Goal: Task Accomplishment & Management: Use online tool/utility

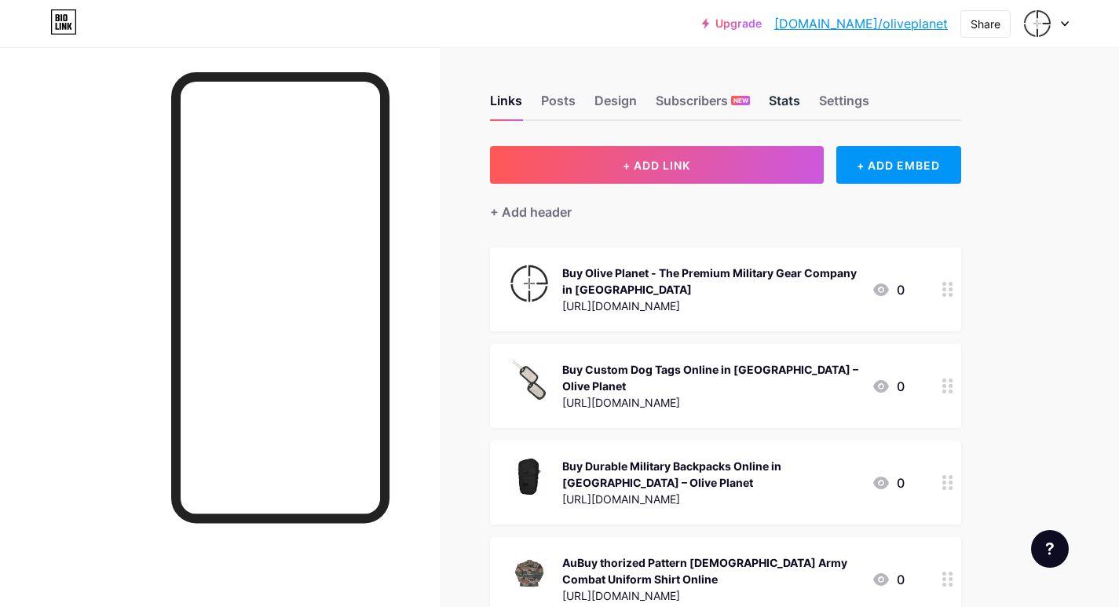
click at [778, 106] on div "Stats" at bounding box center [784, 105] width 31 height 28
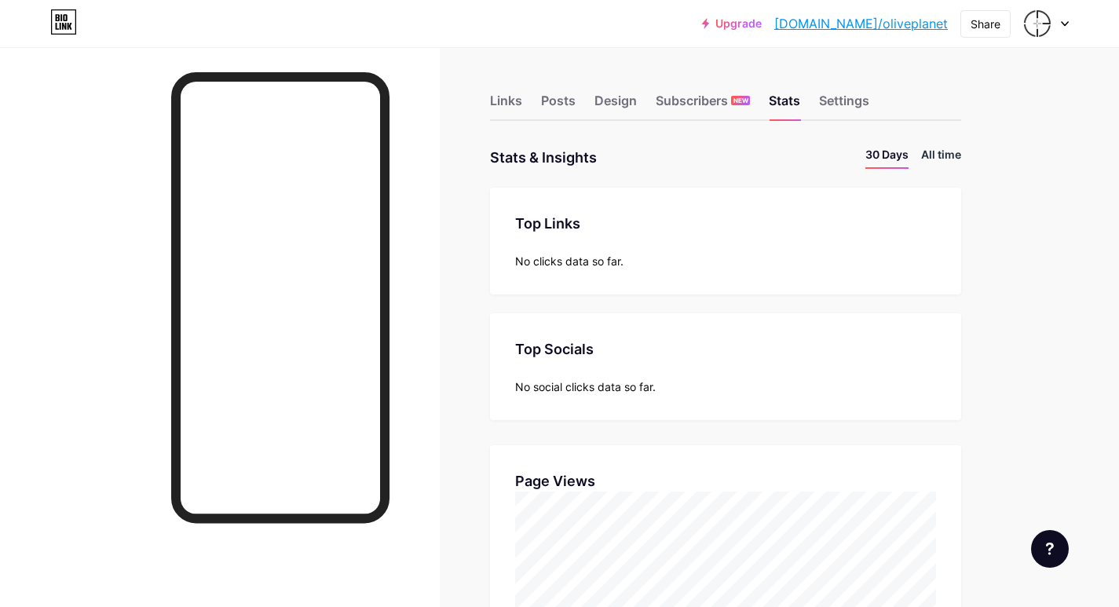
click at [929, 161] on li "All time" at bounding box center [941, 157] width 40 height 23
click at [494, 101] on div "Links" at bounding box center [506, 105] width 32 height 28
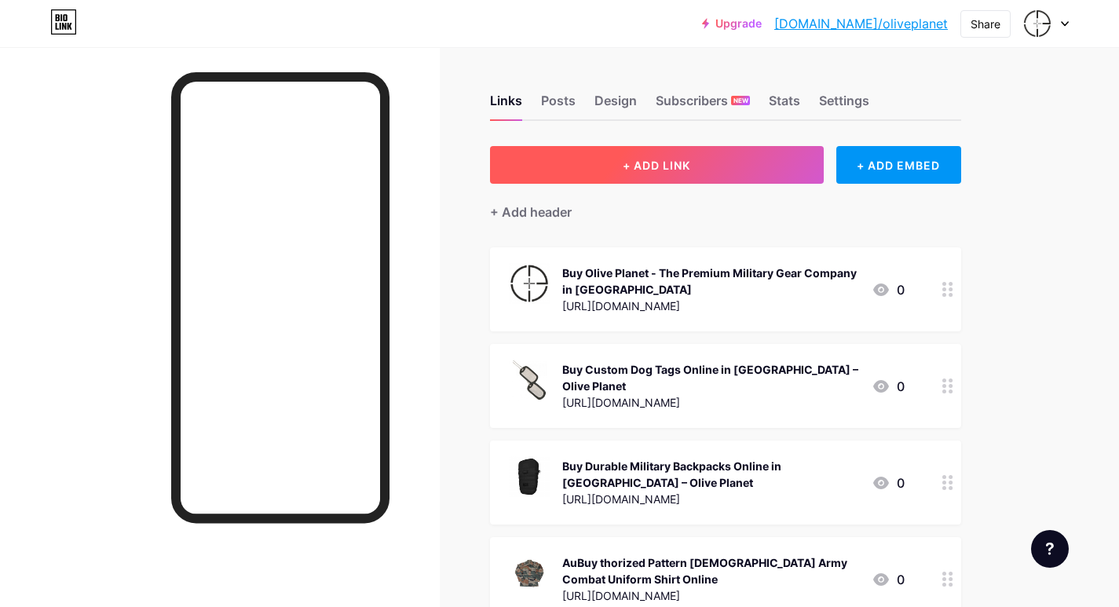
click at [648, 170] on span "+ ADD LINK" at bounding box center [657, 165] width 68 height 13
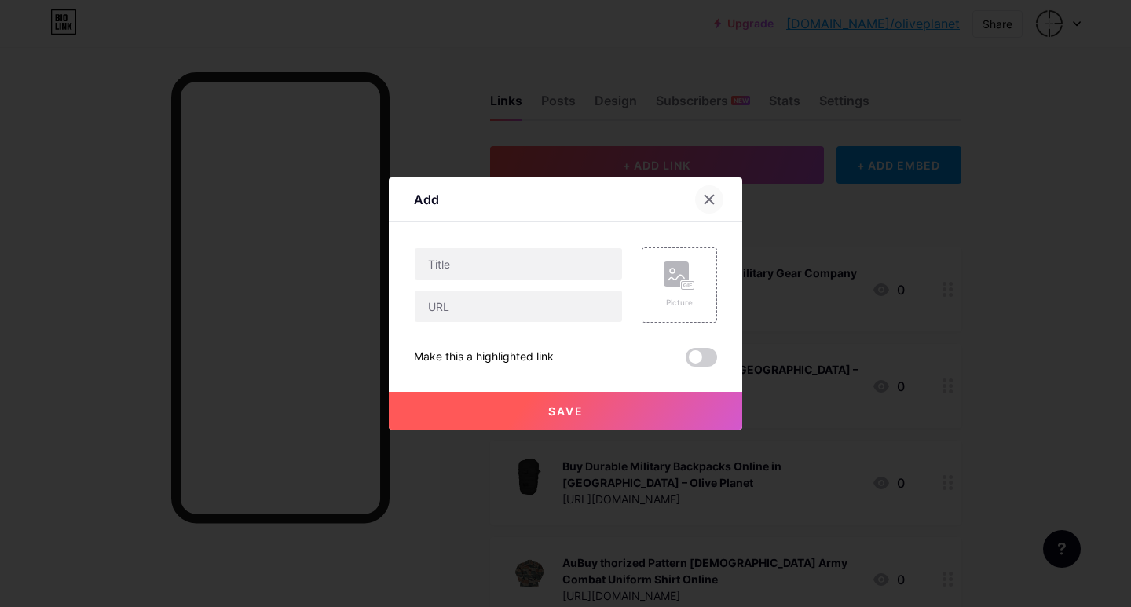
click at [711, 199] on div at bounding box center [709, 199] width 28 height 28
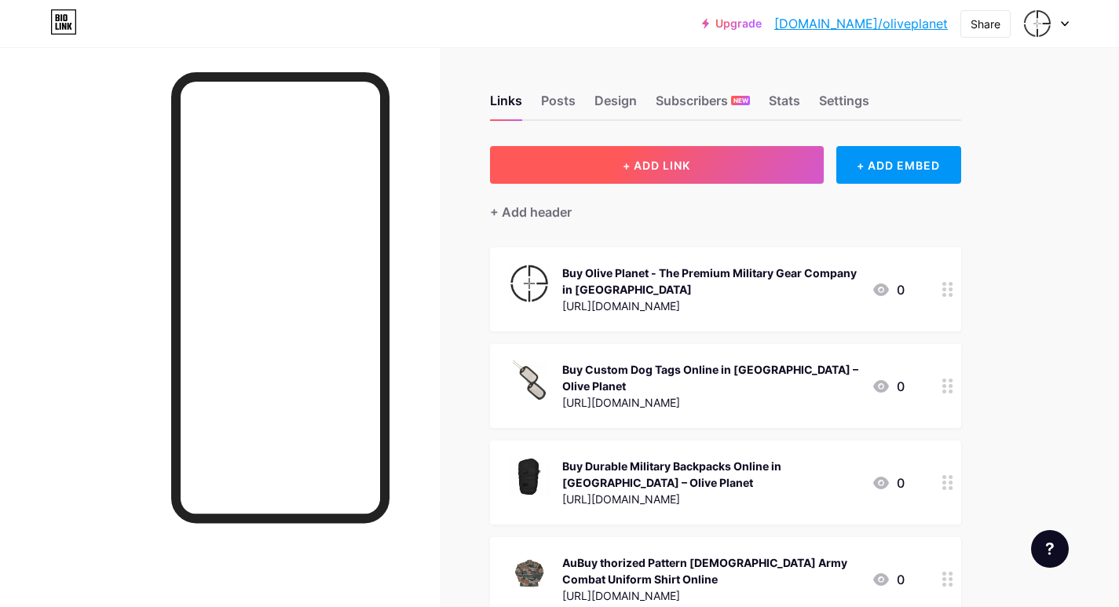
click at [658, 168] on span "+ ADD LINK" at bounding box center [657, 165] width 68 height 13
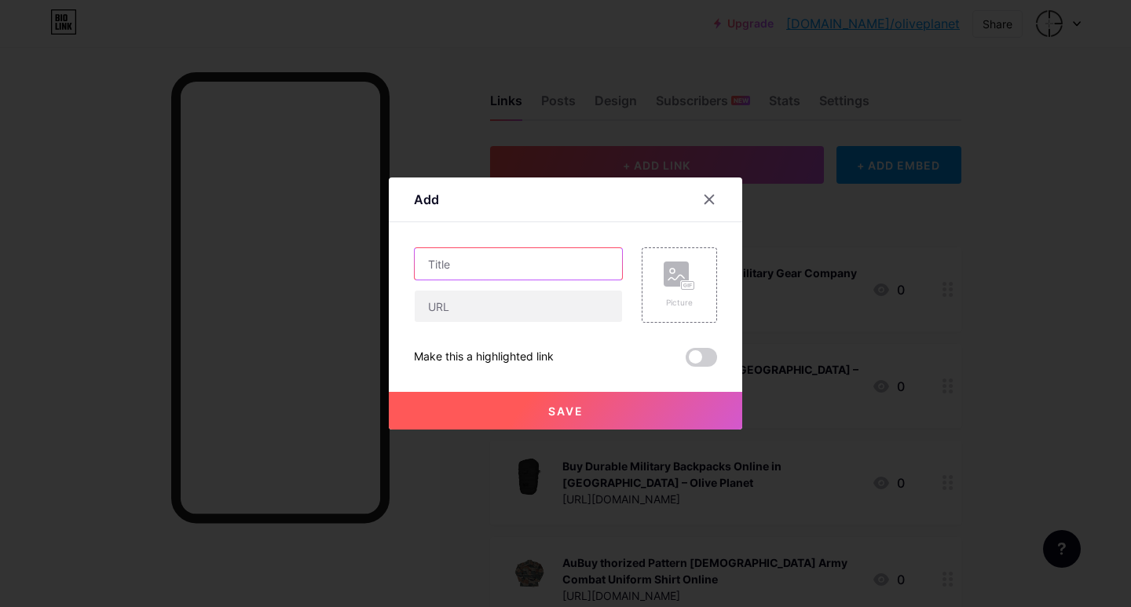
click at [459, 272] on input "text" at bounding box center [518, 263] width 207 height 31
paste input "Buy Premium Military Uniforms Online in [GEOGRAPHIC_DATA] at [GEOGRAPHIC_DATA]"
type input "Buy Premium Military Uniforms Online in [GEOGRAPHIC_DATA] at [GEOGRAPHIC_DATA]"
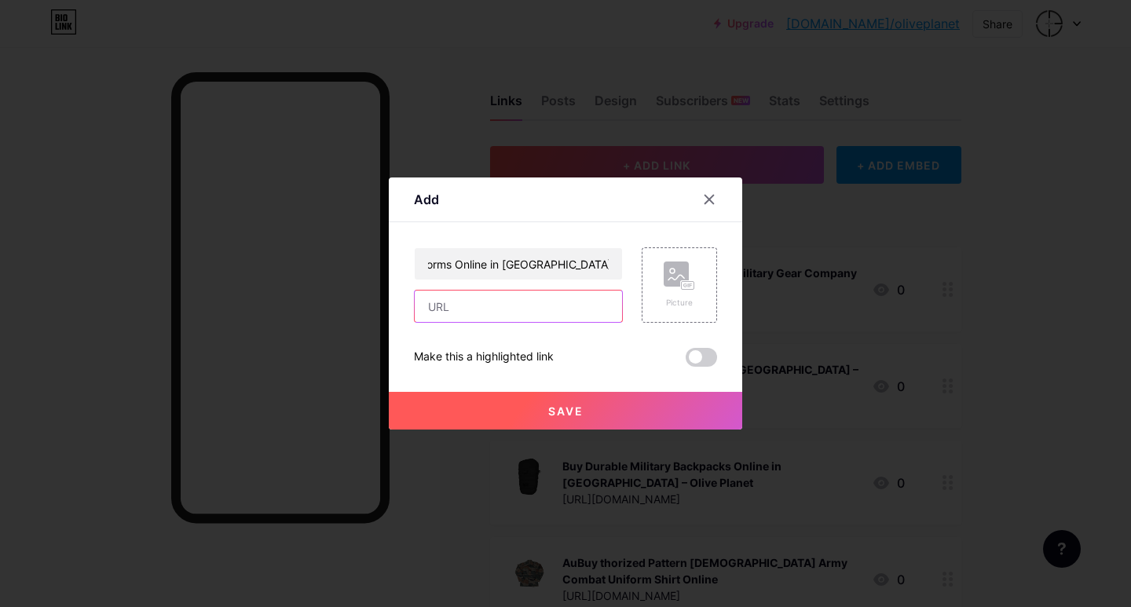
scroll to position [0, 0]
click at [504, 320] on input "text" at bounding box center [518, 306] width 207 height 31
click at [425, 313] on input "text" at bounding box center [518, 306] width 207 height 31
paste input "[URL][DOMAIN_NAME]"
type input "[URL][DOMAIN_NAME]"
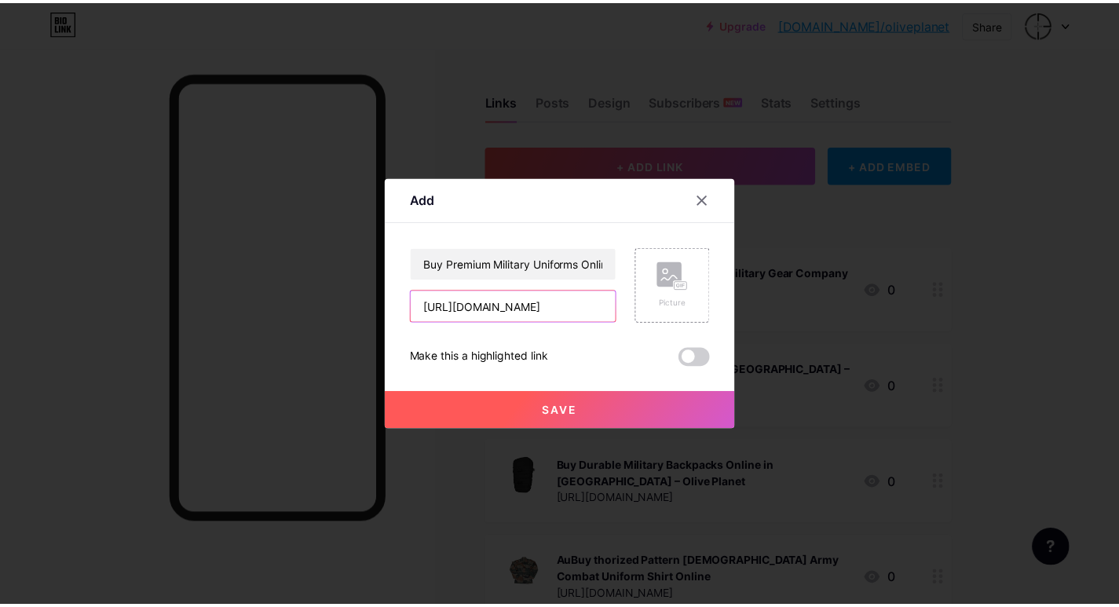
scroll to position [0, 78]
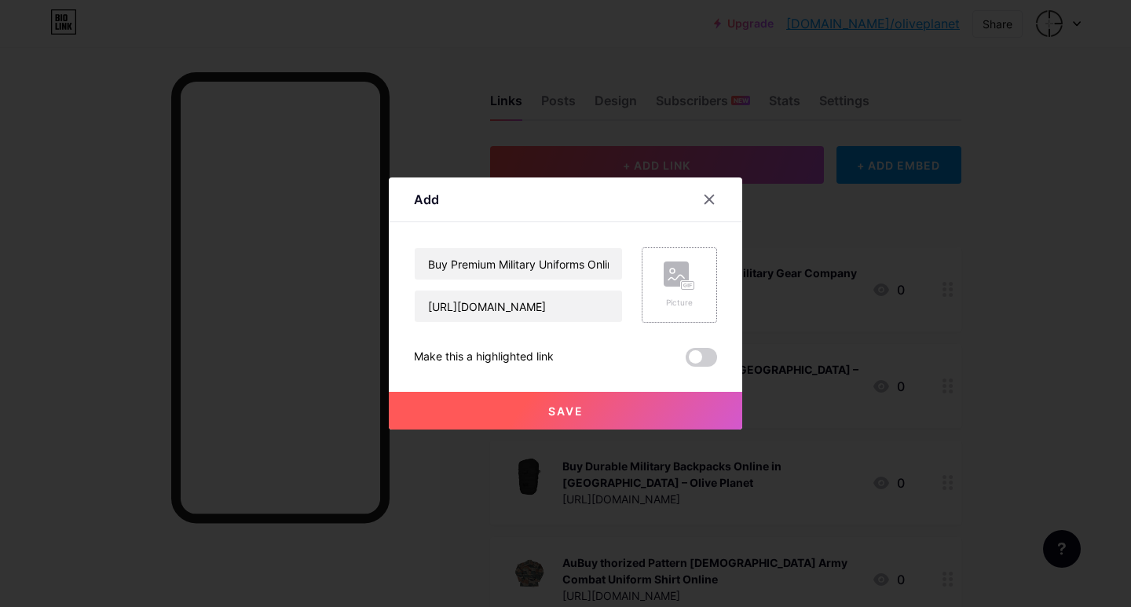
click at [666, 296] on div "Picture" at bounding box center [679, 284] width 31 height 47
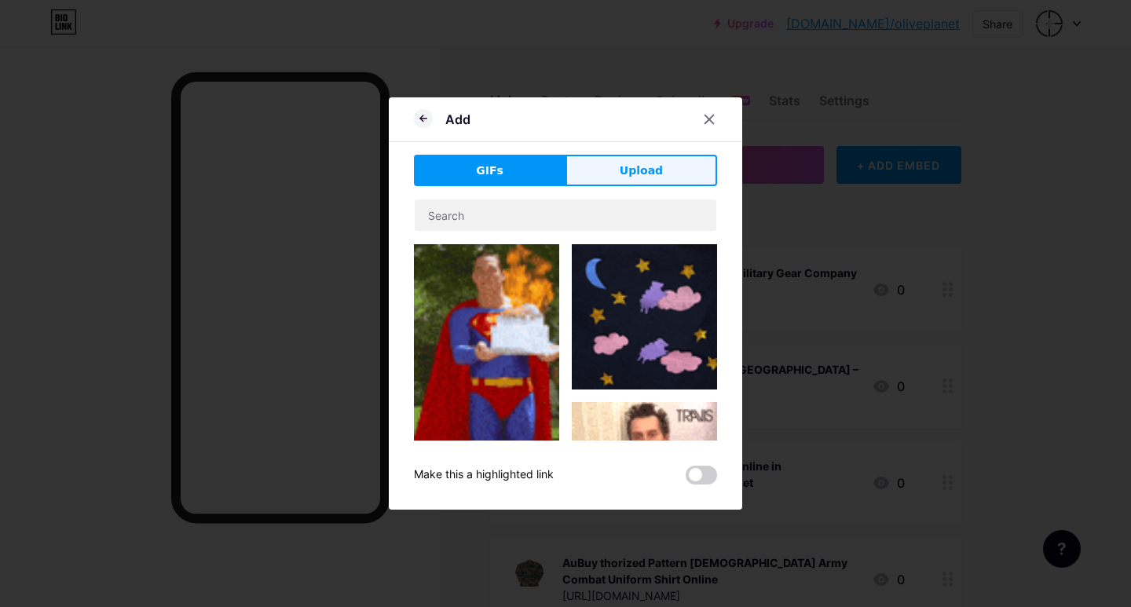
click at [601, 185] on button "Upload" at bounding box center [641, 170] width 152 height 31
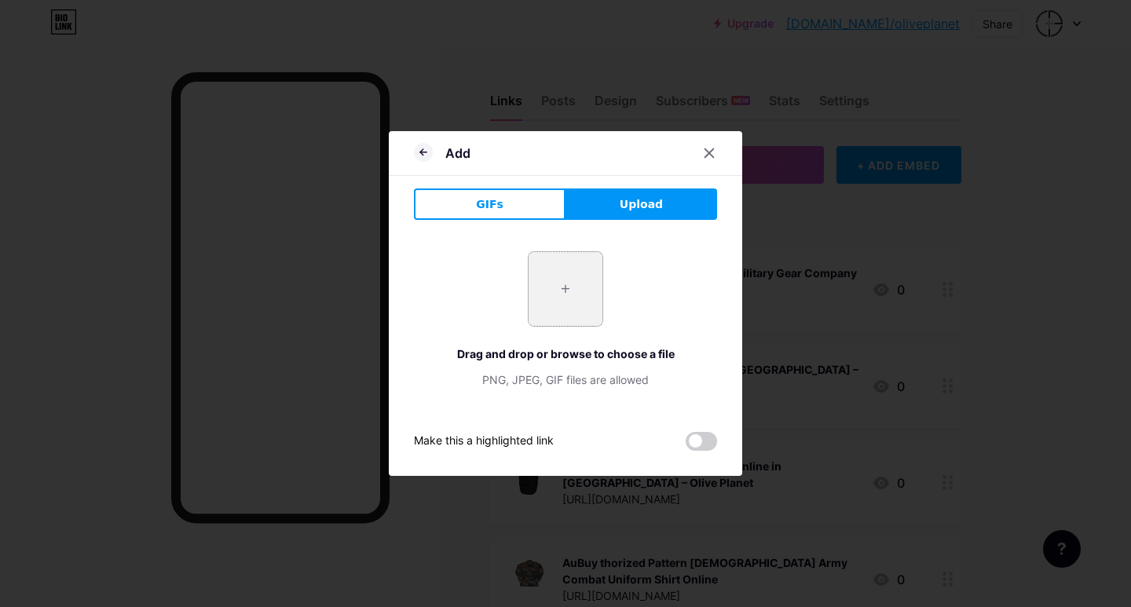
click at [576, 283] on input "file" at bounding box center [565, 289] width 74 height 74
type input "C:\fakepath\AuthorizedPatternIndianArmyCombatUniformShirt_1280x (11).png"
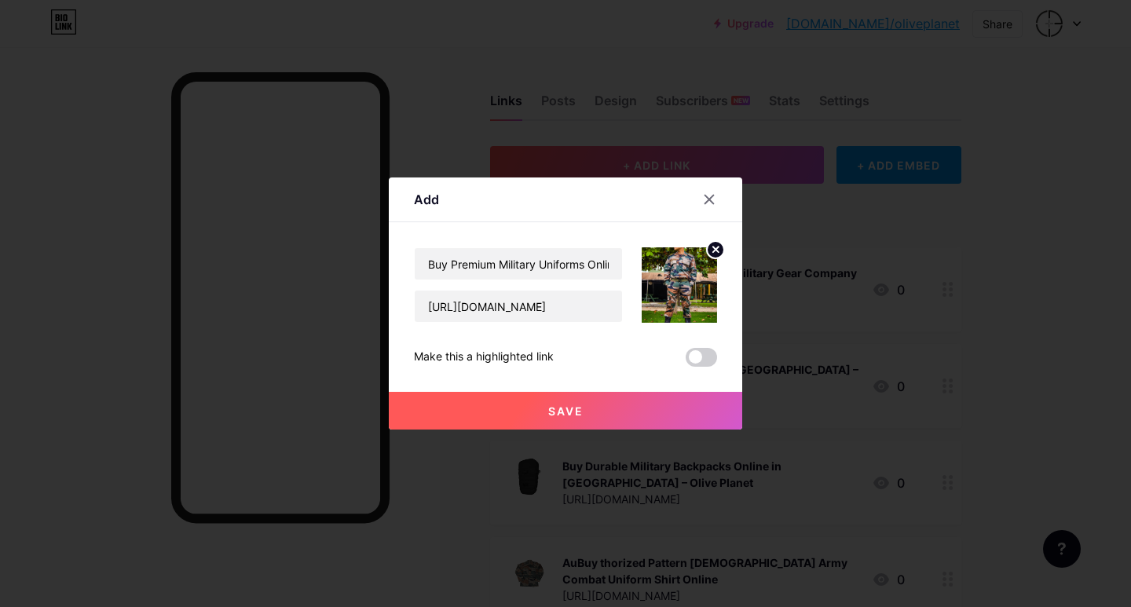
click at [591, 414] on button "Save" at bounding box center [565, 411] width 353 height 38
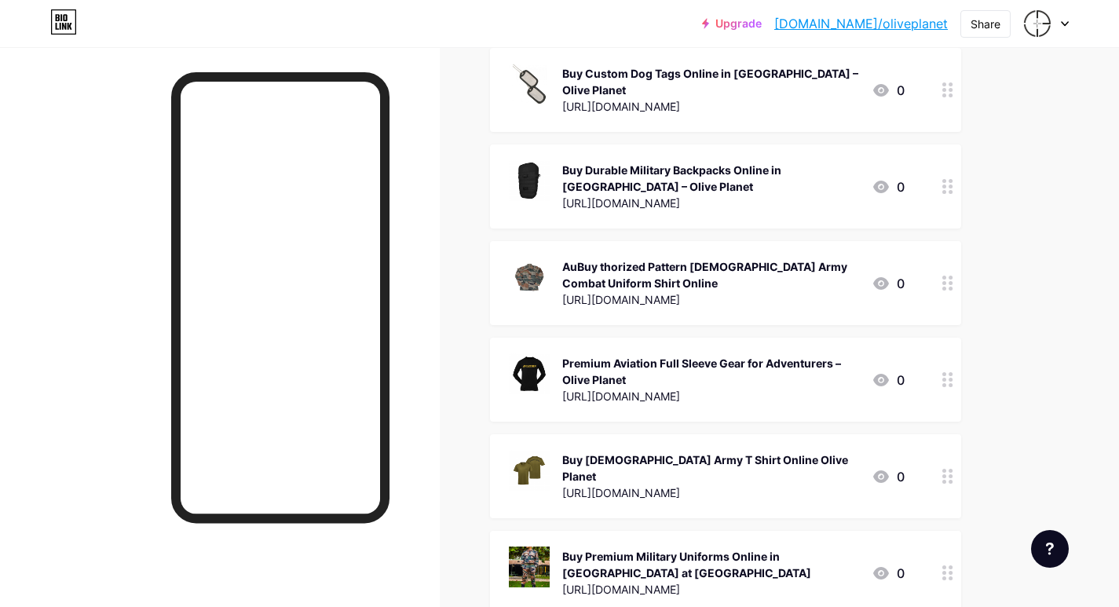
scroll to position [79, 0]
